Goal: Transaction & Acquisition: Purchase product/service

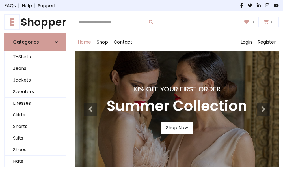
click at [141, 91] on h4 "10% Off Your First Order" at bounding box center [177, 89] width 141 height 8
click at [177, 128] on link "Shop Now" at bounding box center [177, 128] width 32 height 12
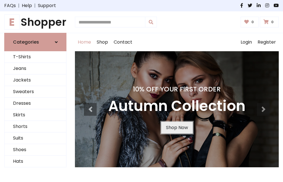
click at [177, 128] on link "Shop Now" at bounding box center [177, 128] width 32 height 12
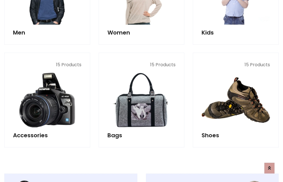
scroll to position [564, 0]
